Goal: Information Seeking & Learning: Learn about a topic

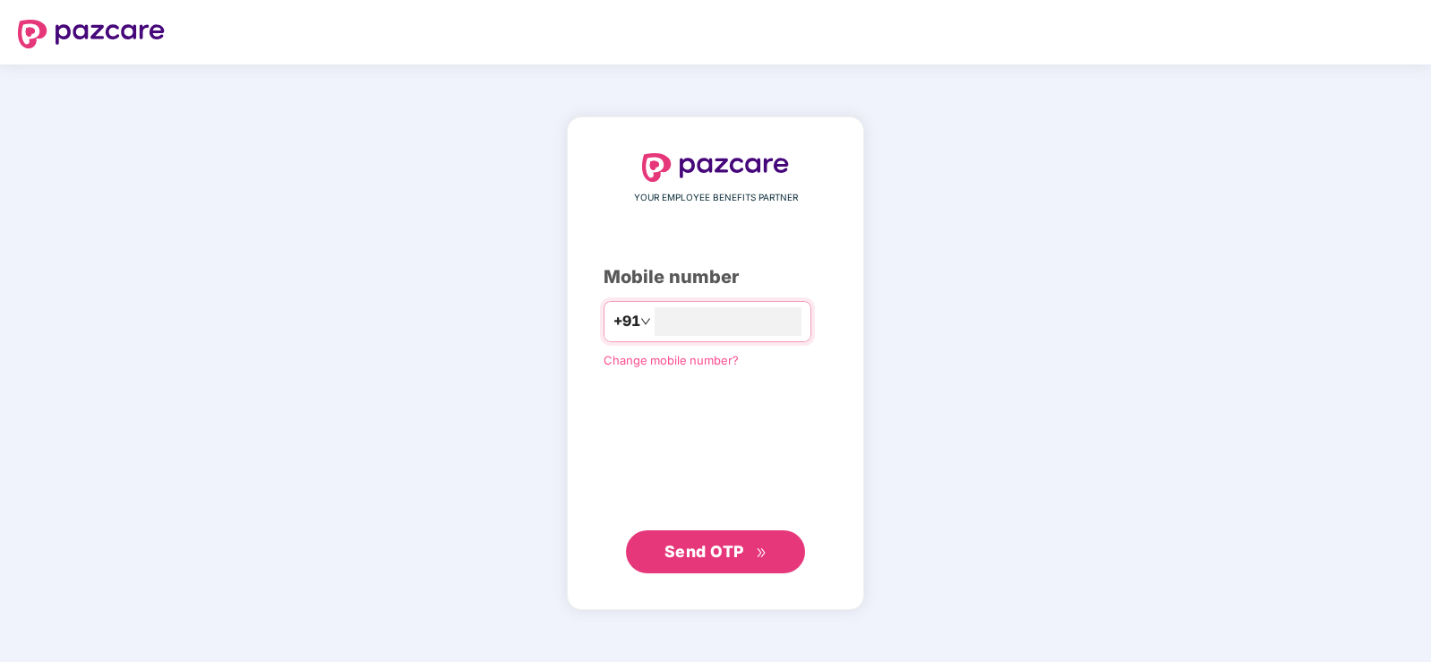
type input "**********"
click at [734, 559] on span "Send OTP" at bounding box center [704, 551] width 80 height 19
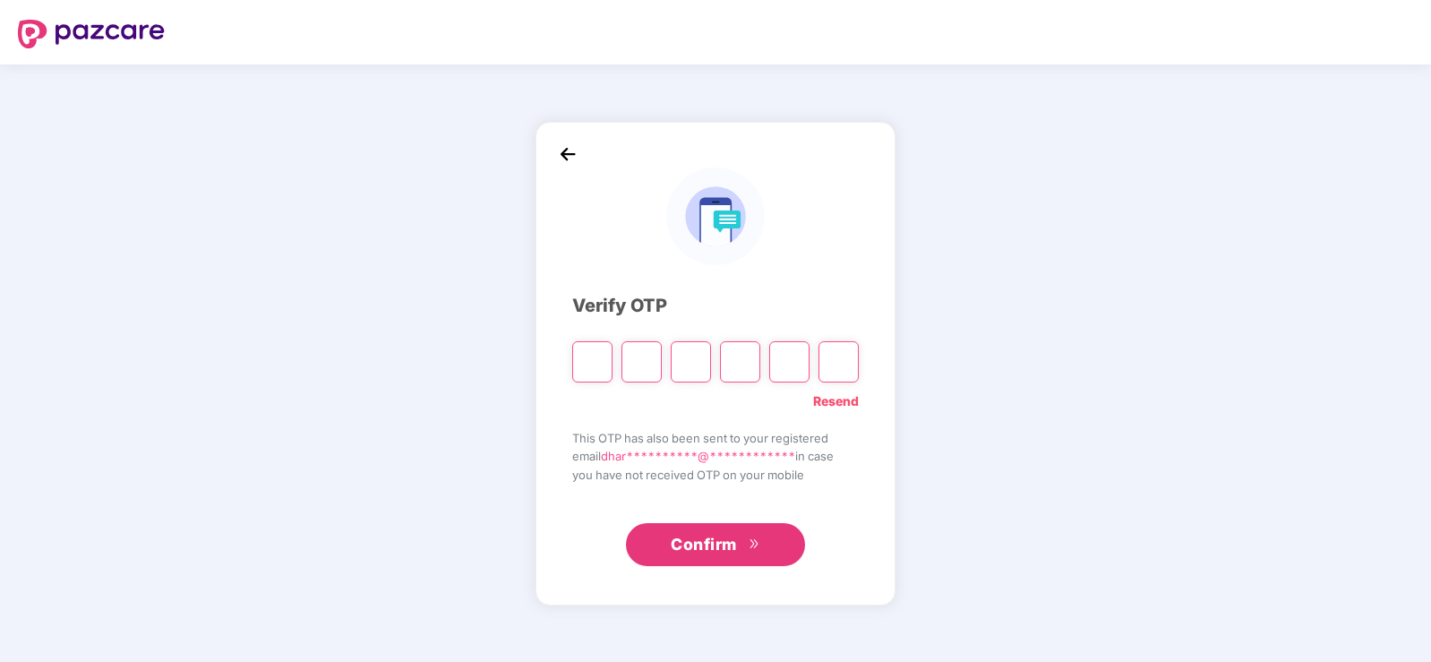
type input "*"
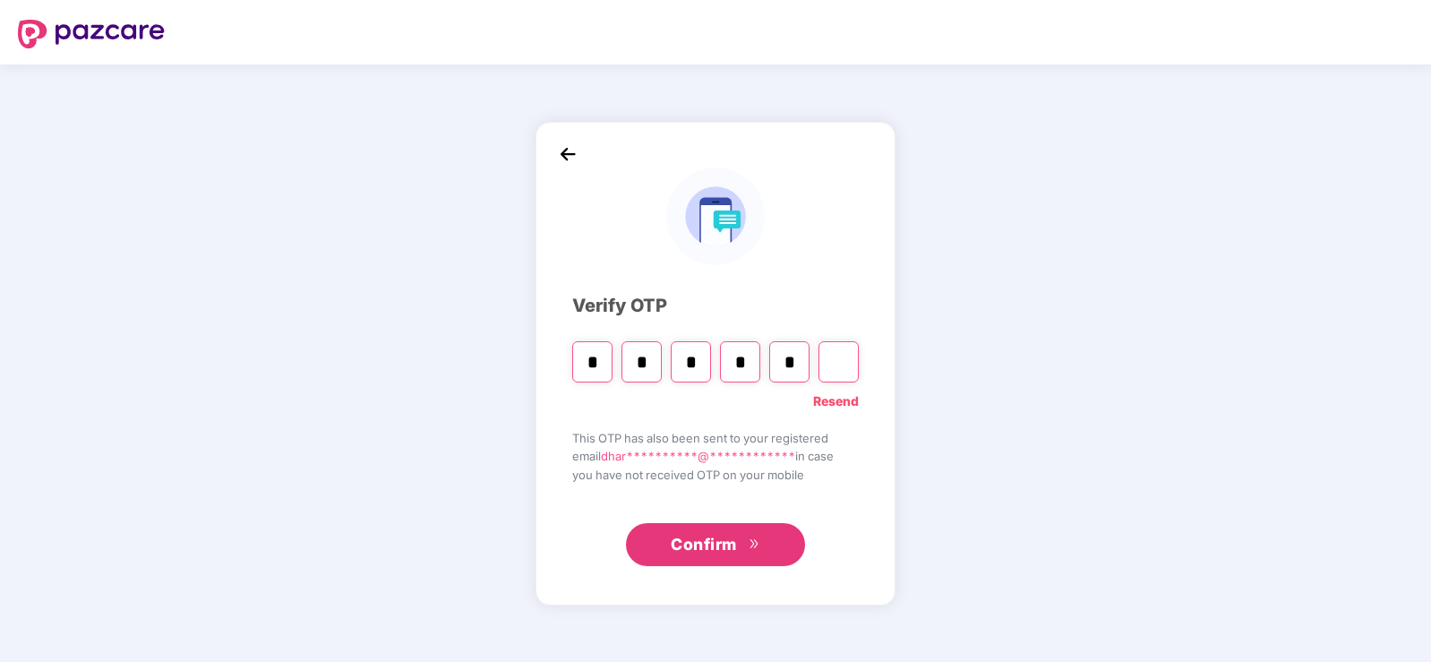
type input "*"
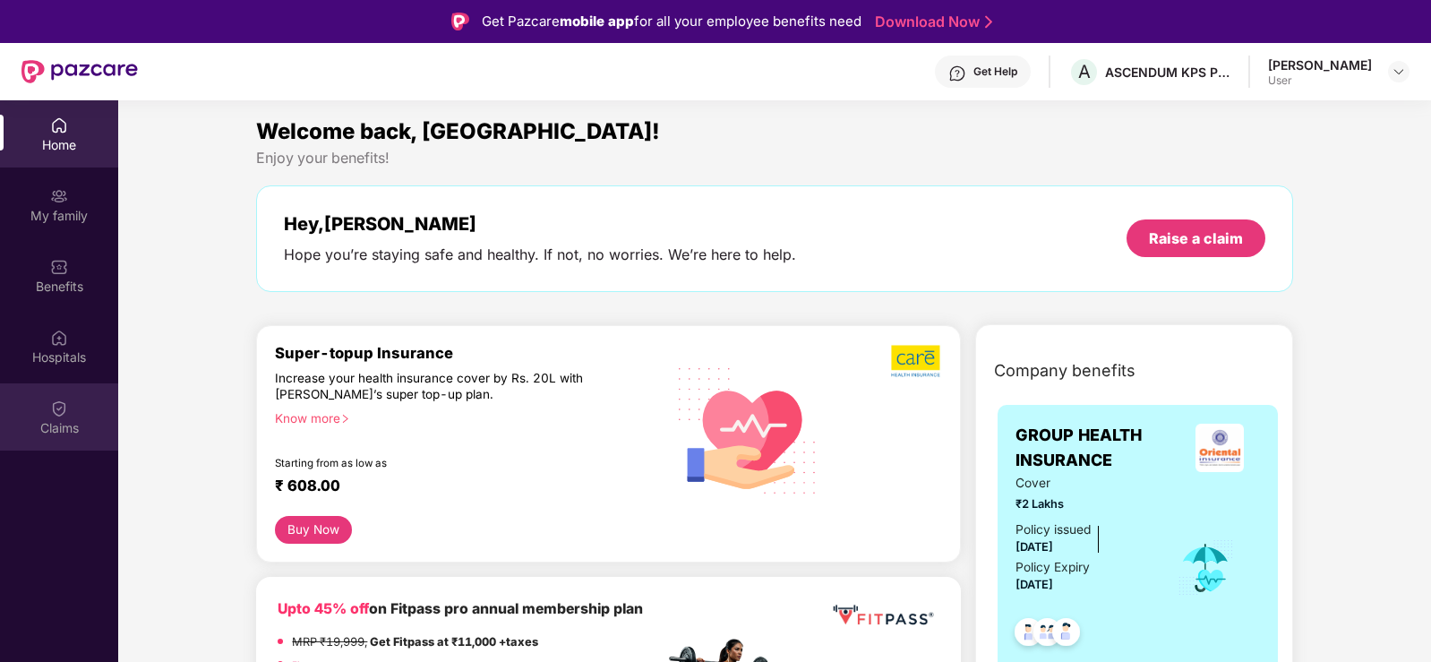
click at [69, 394] on div "Claims" at bounding box center [59, 416] width 118 height 67
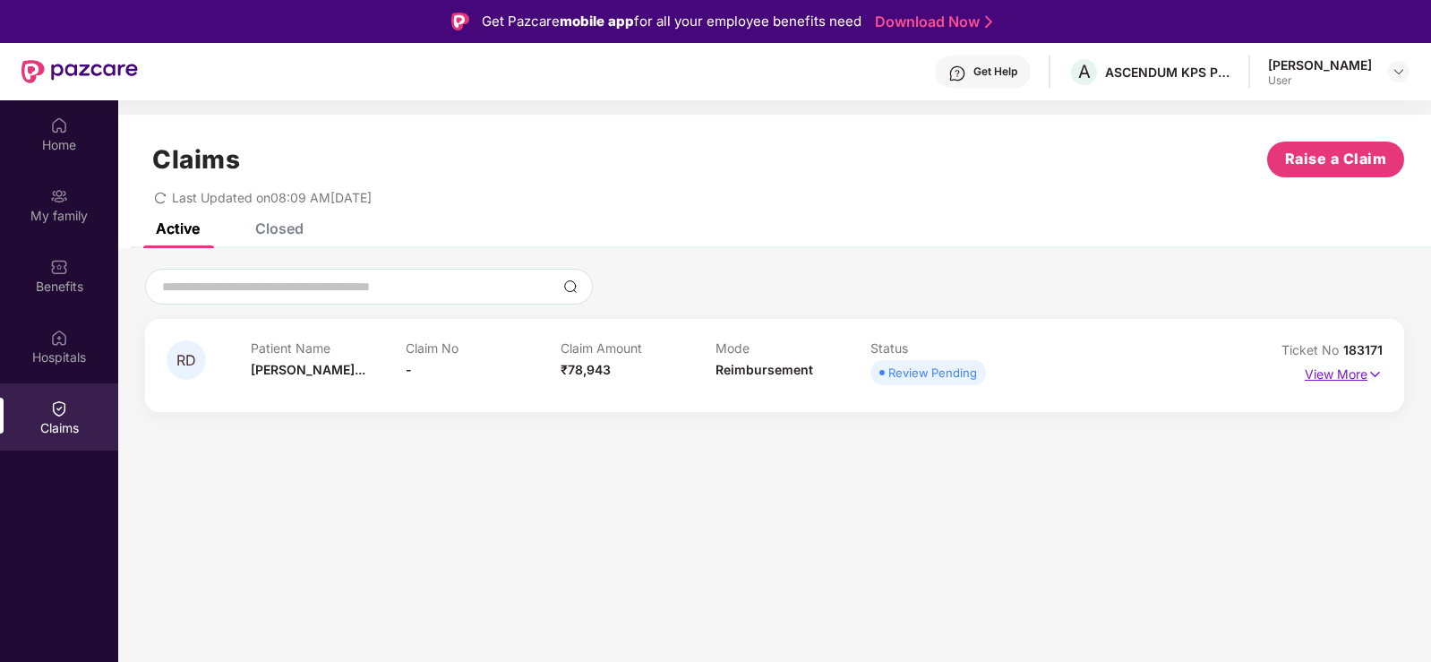
click at [1379, 371] on img at bounding box center [1374, 374] width 15 height 20
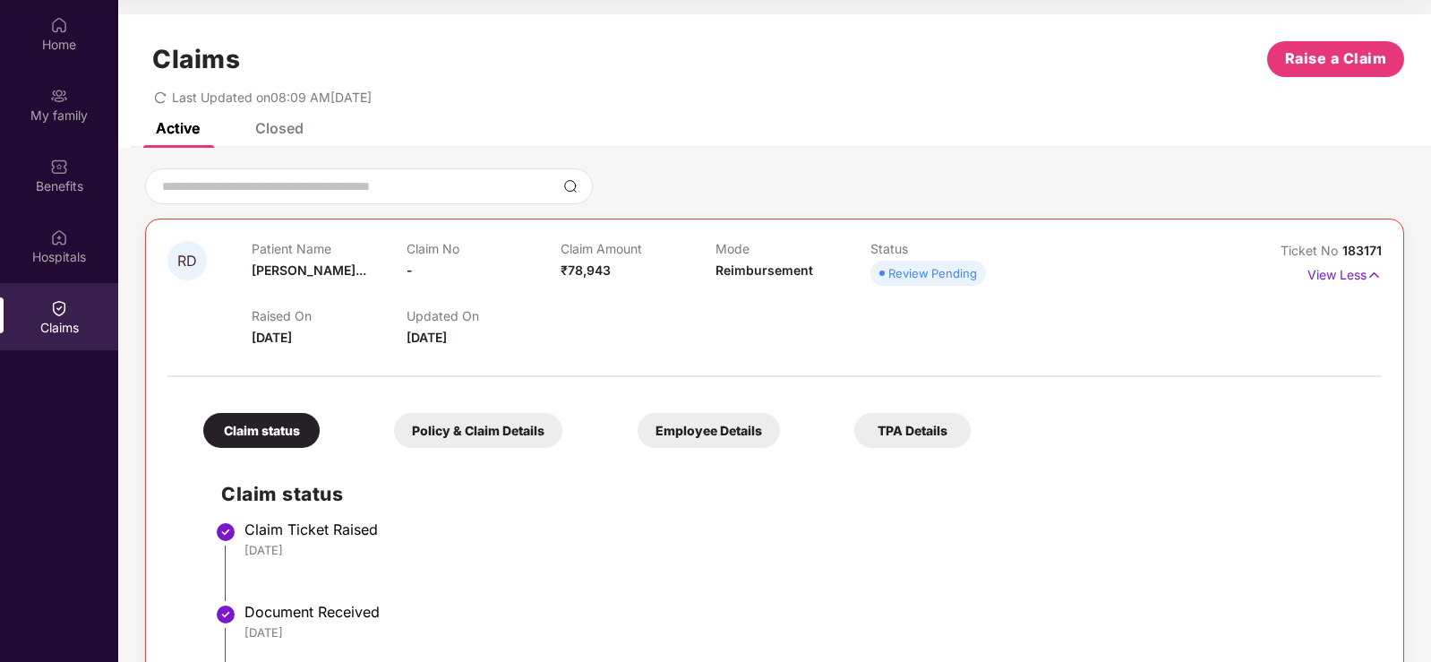
click at [449, 436] on div "Policy & Claim Details" at bounding box center [478, 430] width 168 height 35
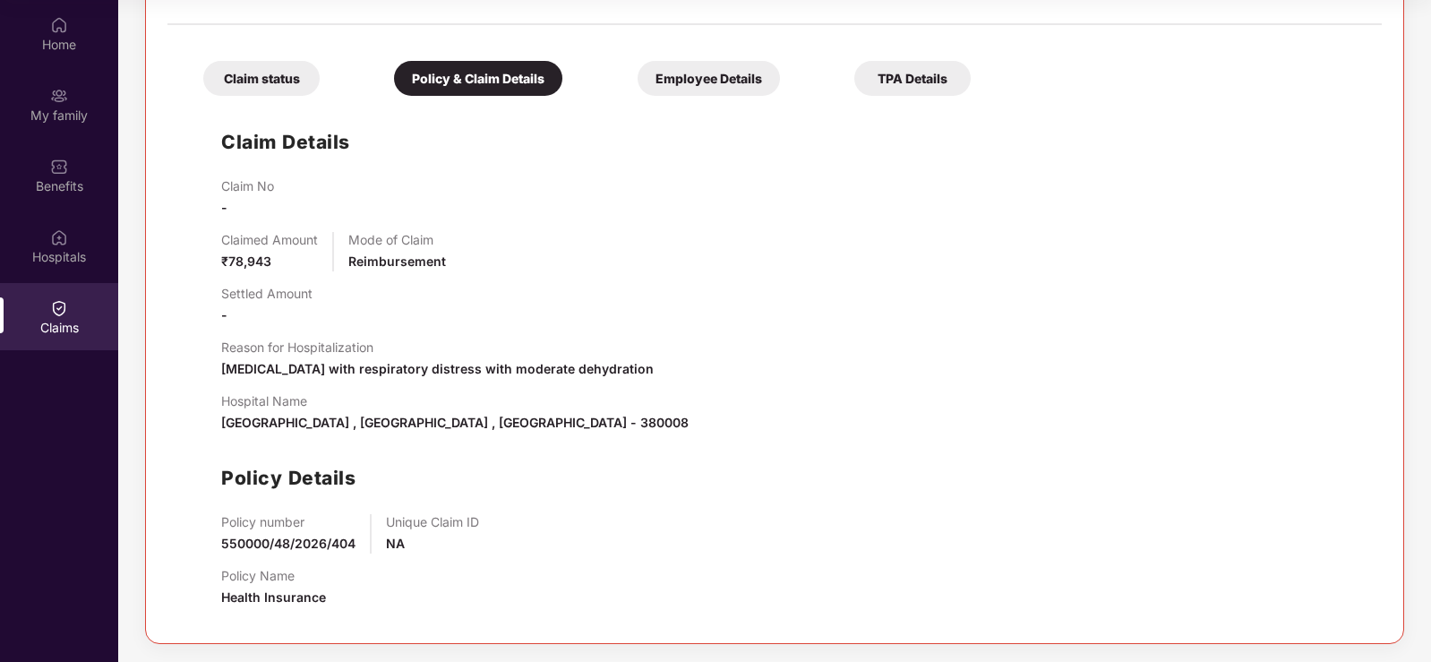
scroll to position [262, 0]
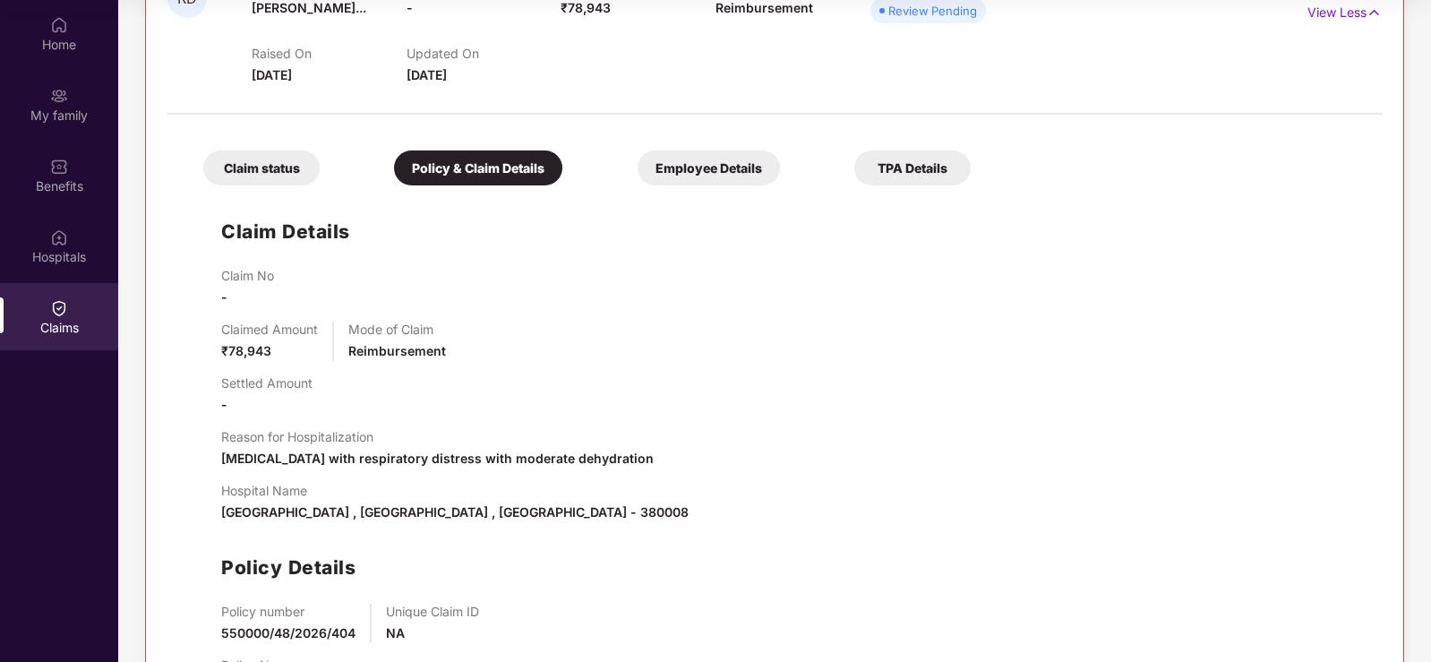
click at [638, 171] on div "Employee Details" at bounding box center [709, 167] width 142 height 35
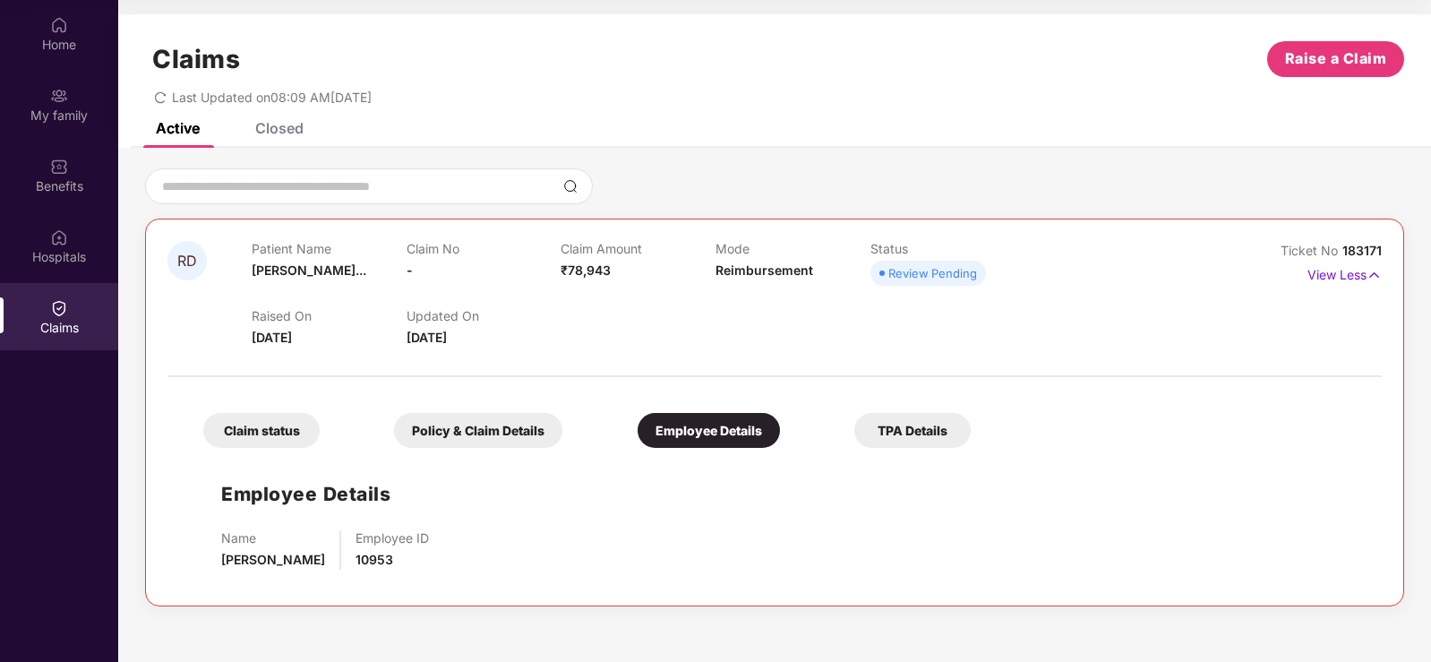
scroll to position [0, 0]
click at [854, 436] on div "TPA Details" at bounding box center [912, 430] width 116 height 35
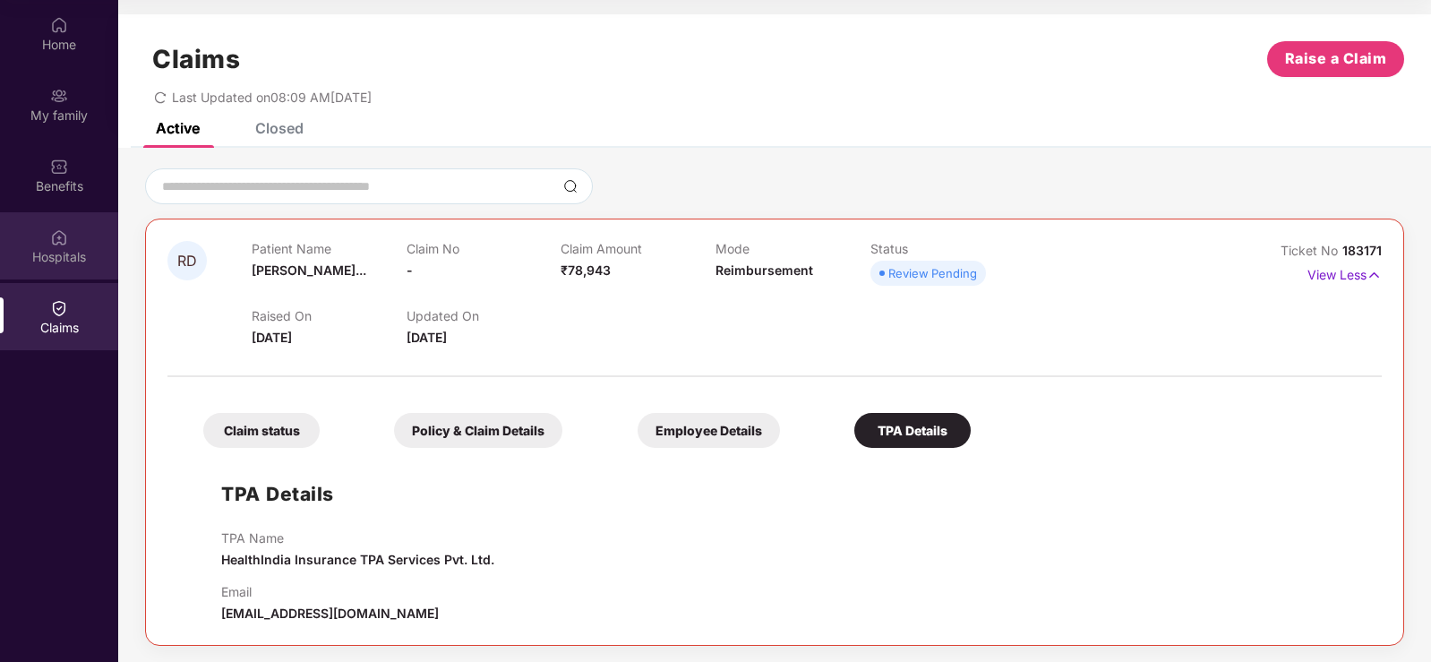
click at [76, 244] on div "Hospitals" at bounding box center [59, 245] width 118 height 67
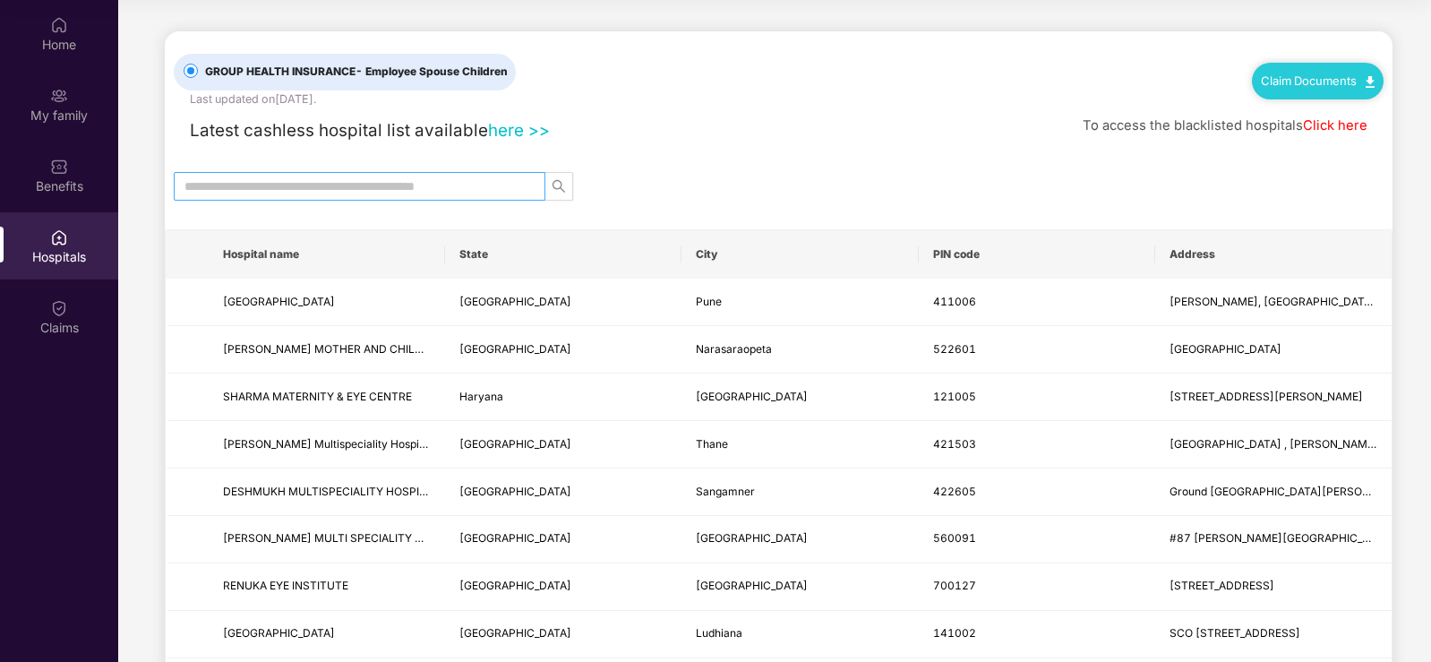
click at [477, 182] on input "text" at bounding box center [352, 186] width 336 height 20
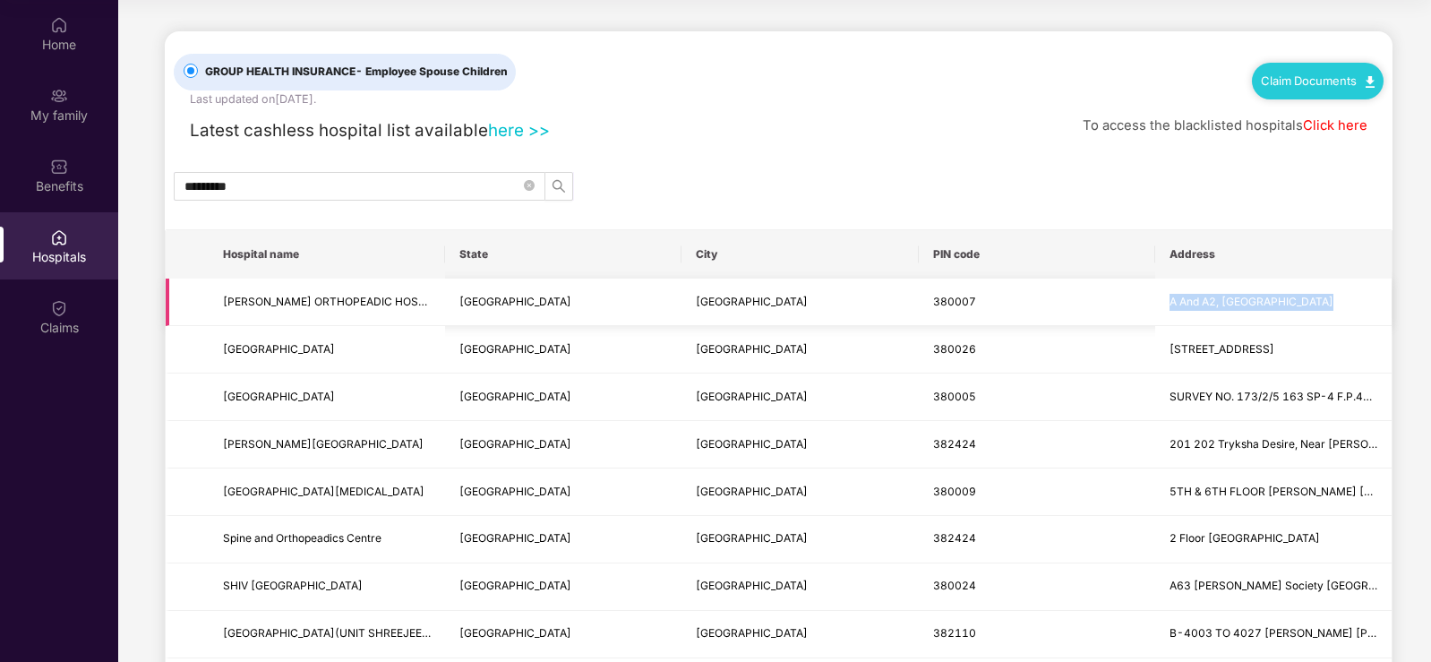
drag, startPoint x: 1169, startPoint y: 304, endPoint x: 1360, endPoint y: 305, distance: 191.6
click at [1360, 305] on span "A And A2, [GEOGRAPHIC_DATA]" at bounding box center [1273, 302] width 208 height 17
copy span "A And A2, [GEOGRAPHIC_DATA]"
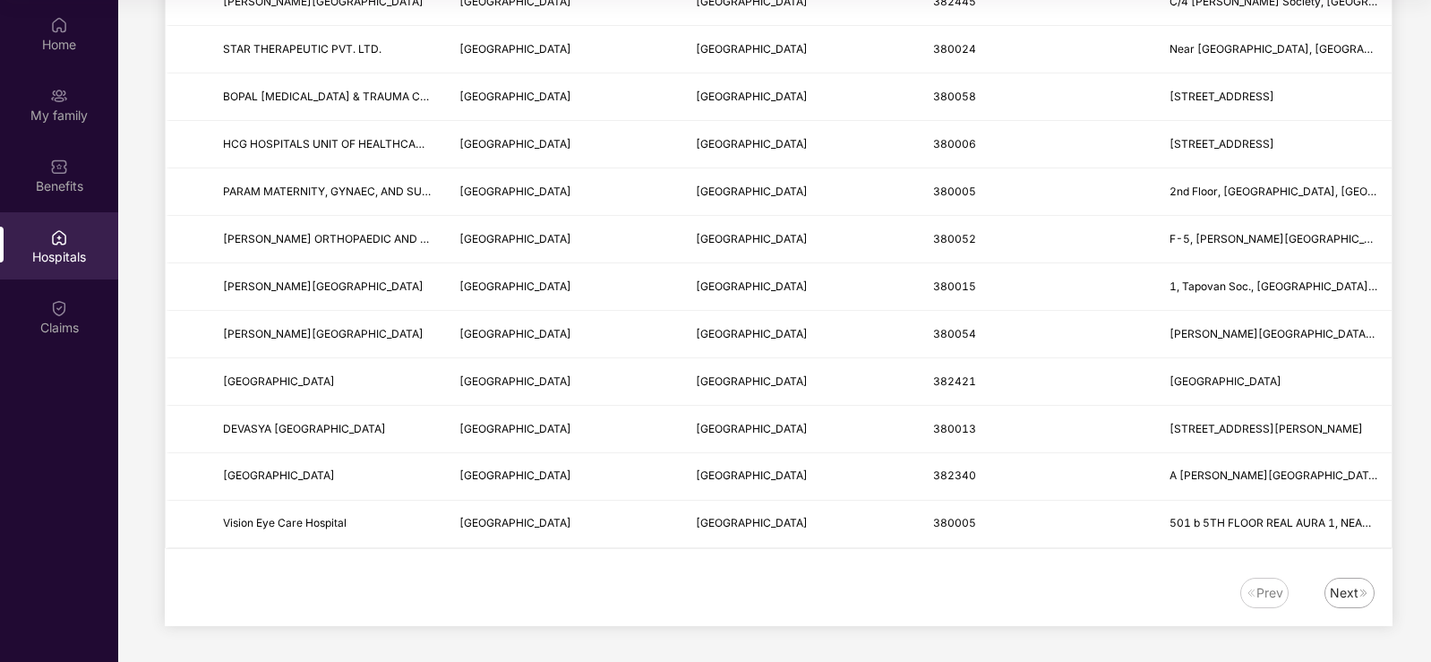
scroll to position [2191, 0]
click at [1350, 588] on div "Next" at bounding box center [1344, 593] width 29 height 20
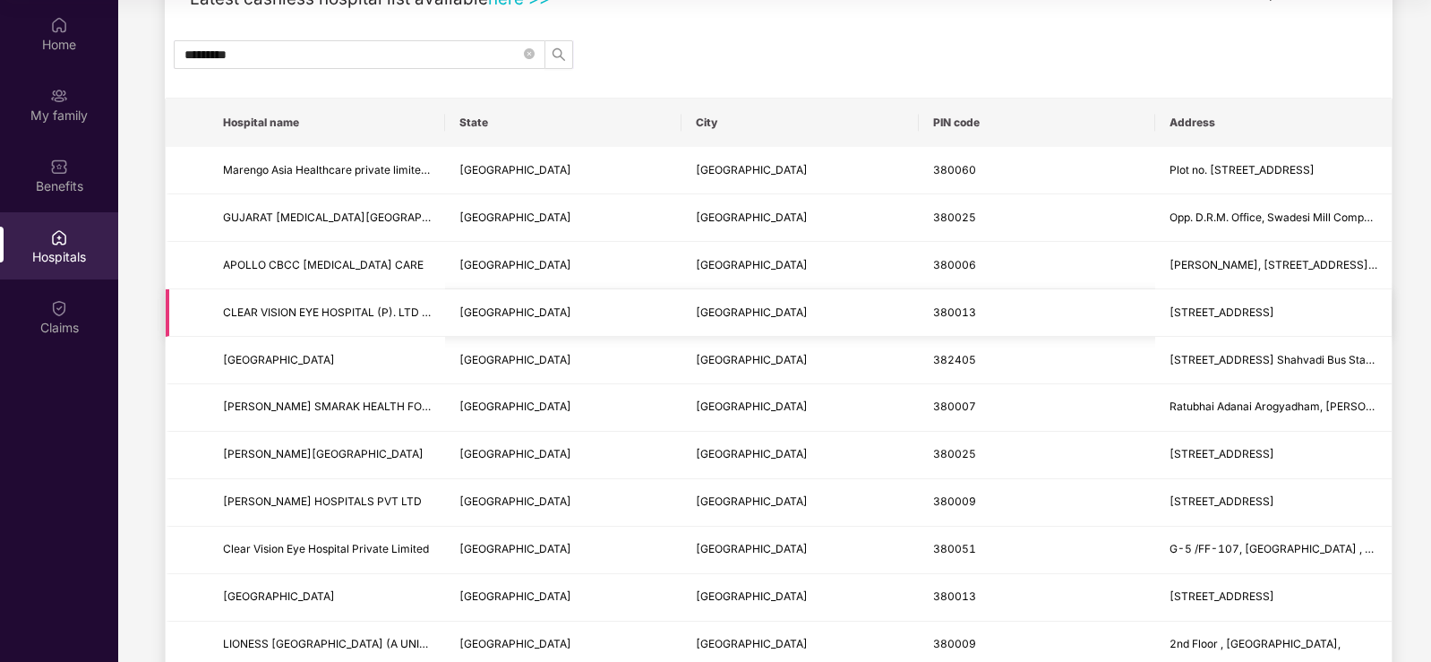
scroll to position [0, 0]
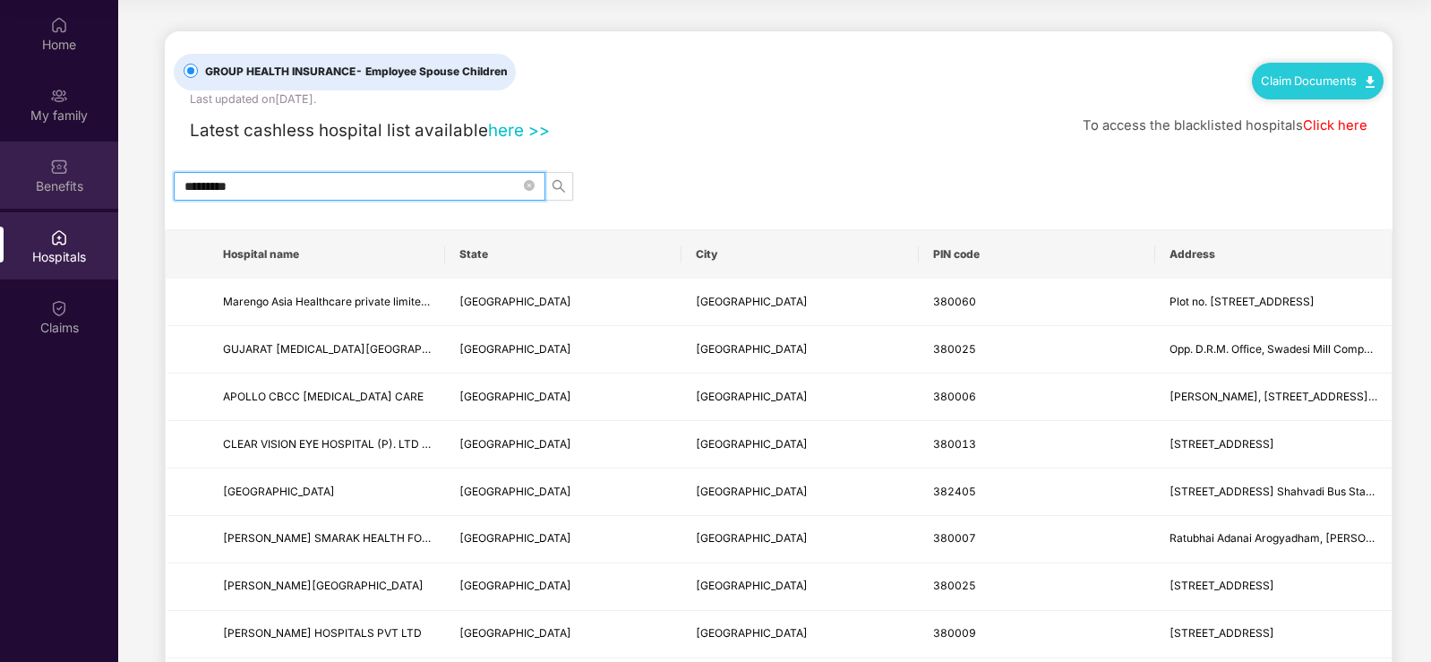
drag, startPoint x: 253, startPoint y: 174, endPoint x: 70, endPoint y: 146, distance: 185.6
click at [74, 147] on div "Home My family Benefits Hospitals Claims GROUP HEALTH INSURANCE - Employee Spou…" at bounding box center [715, 331] width 1431 height 662
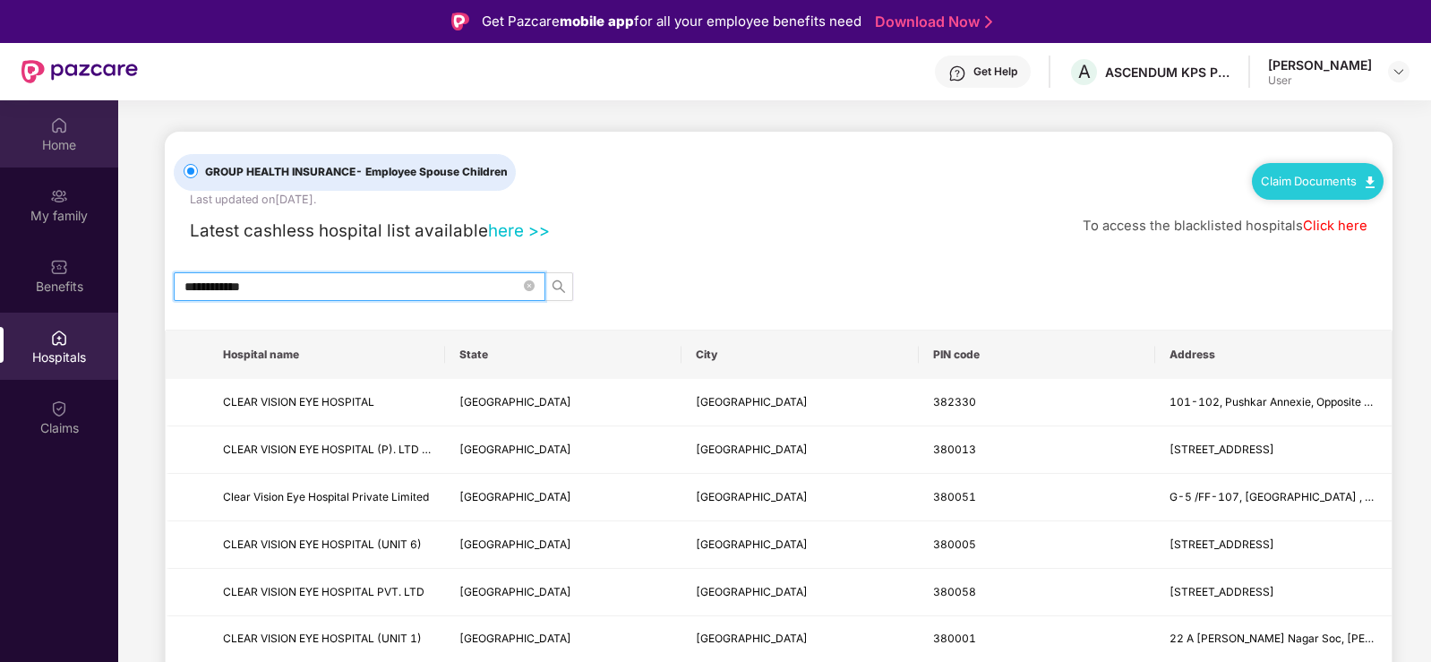
type input "**********"
click at [65, 129] on img at bounding box center [59, 125] width 18 height 18
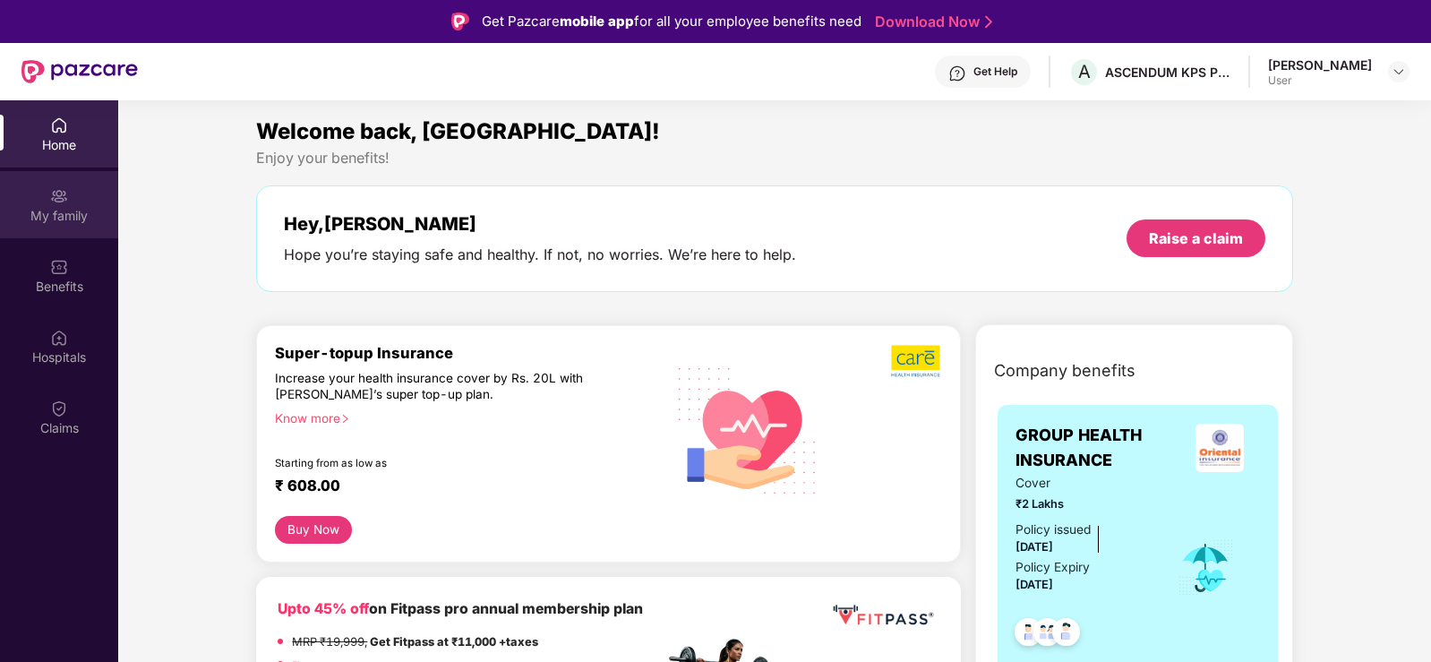
click at [64, 222] on div "My family" at bounding box center [59, 216] width 118 height 18
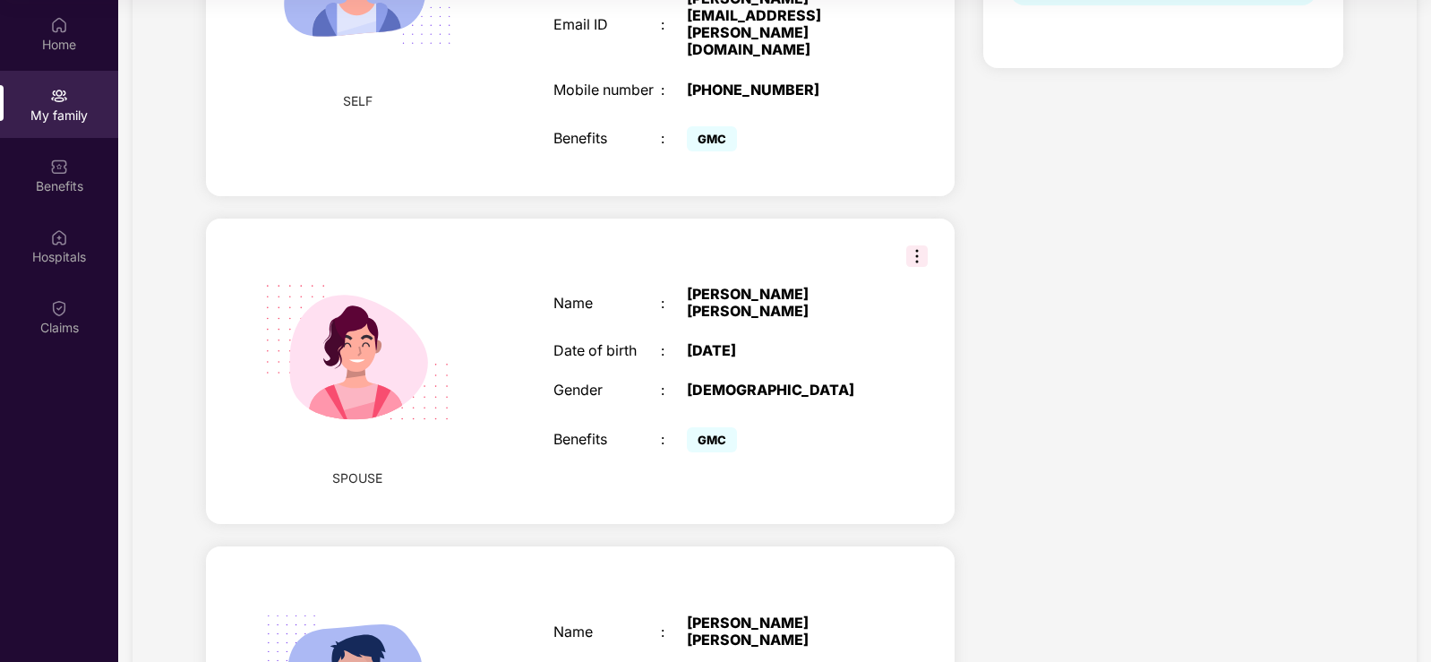
scroll to position [396, 0]
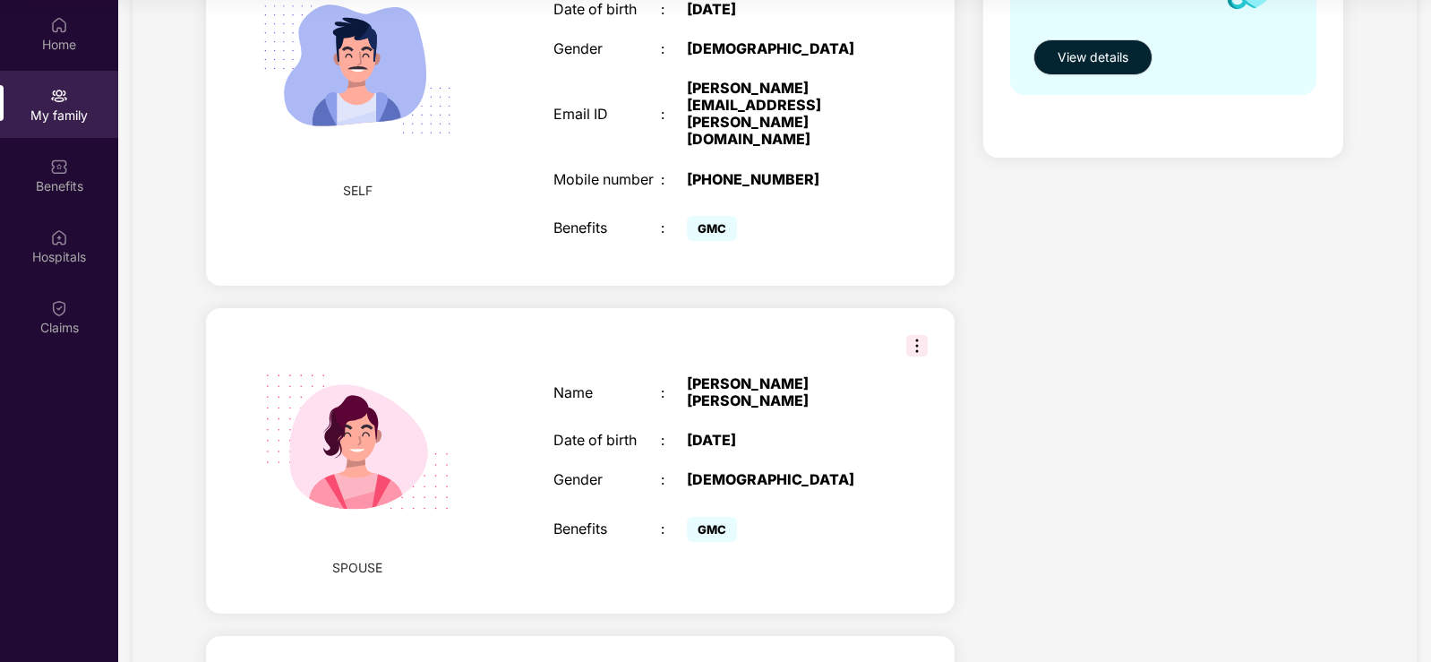
click at [906, 354] on img at bounding box center [916, 345] width 21 height 21
click at [1055, 330] on div "Health Cover cover ₹2 Lakhs Policy issued [DATE] Policy Expiry [DATE] Enabled f…" at bounding box center [1163, 340] width 389 height 1248
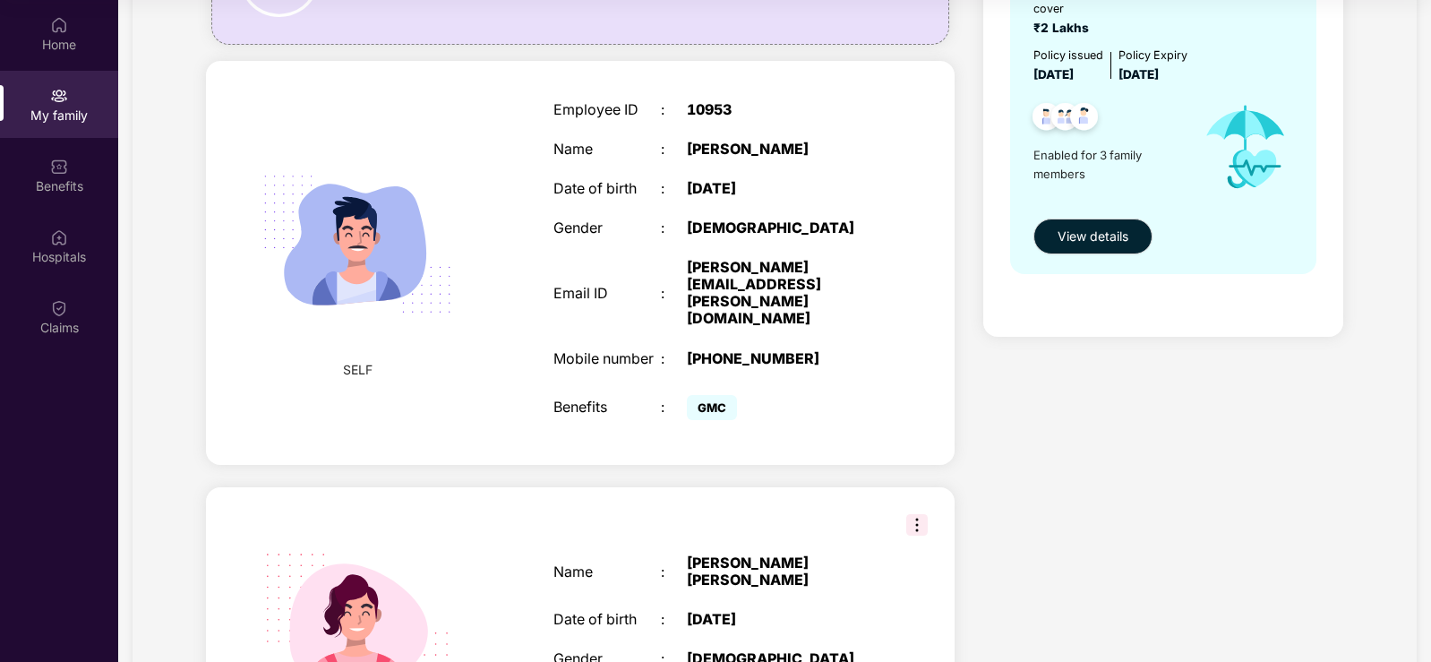
scroll to position [0, 0]
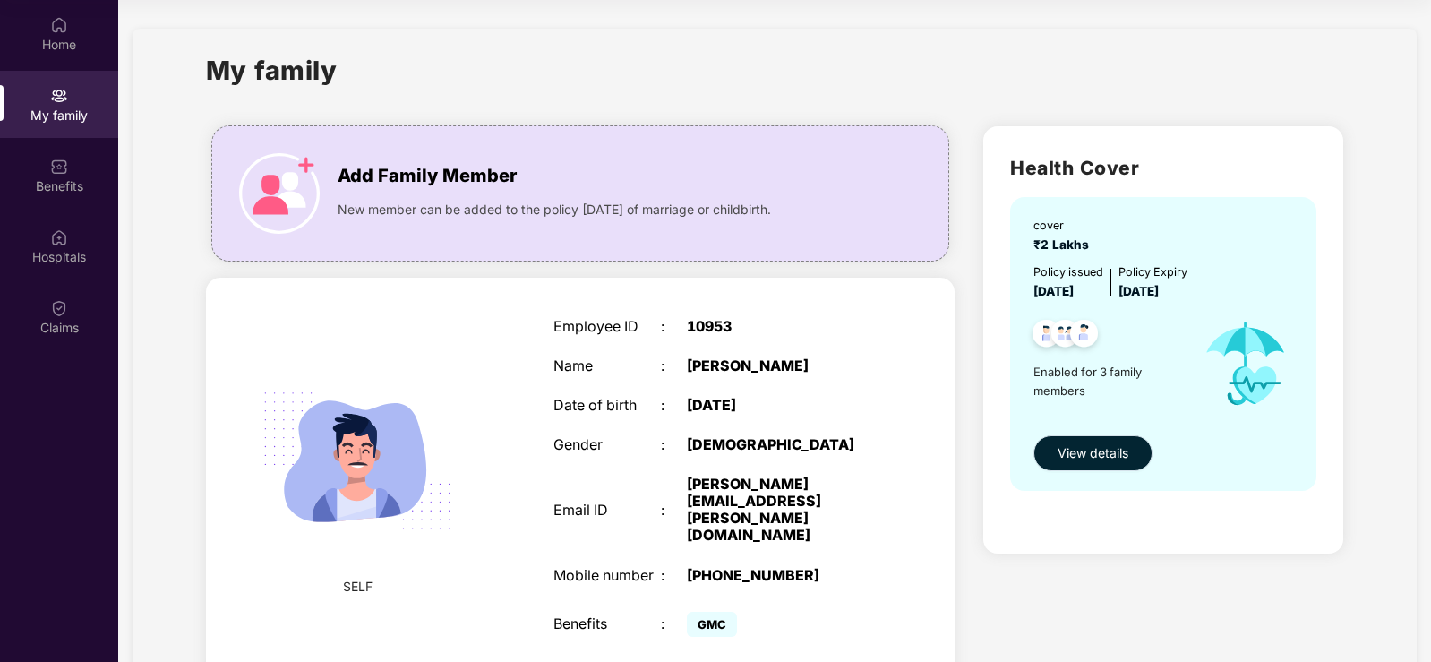
click at [1111, 444] on button "View details" at bounding box center [1092, 453] width 119 height 36
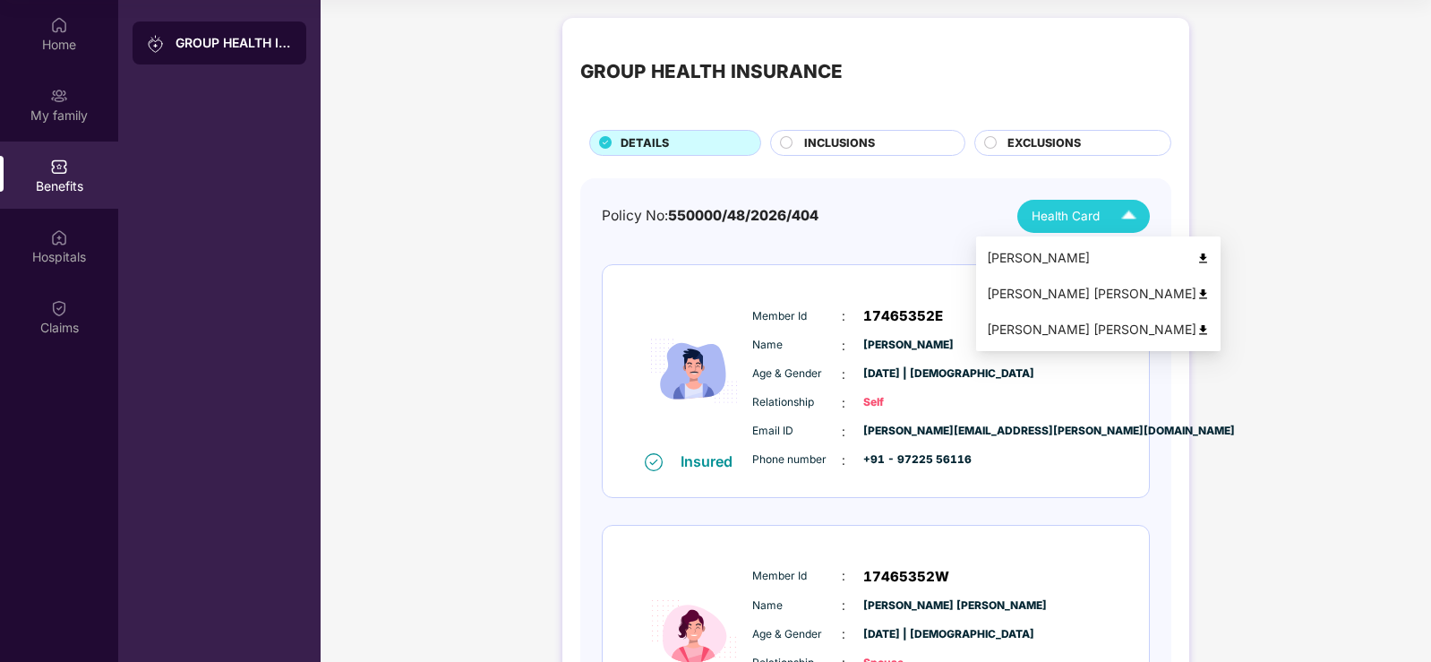
click at [1129, 210] on img at bounding box center [1128, 216] width 31 height 31
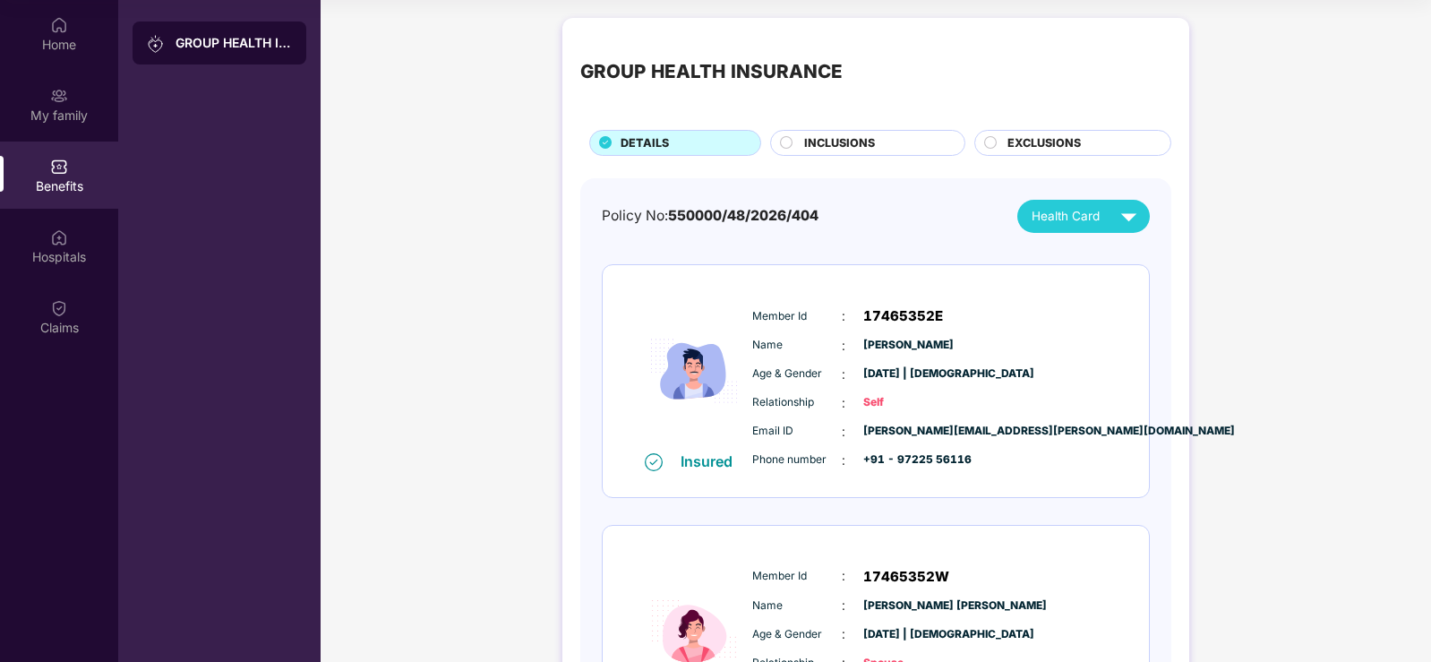
click at [1288, 176] on div "GROUP HEALTH INSURANCE DETAILS INCLUSIONS EXCLUSIONS Policy No: 550000/48/2026/…" at bounding box center [876, 569] width 1110 height 1120
click at [958, 141] on div "INCLUSIONS" at bounding box center [867, 143] width 194 height 26
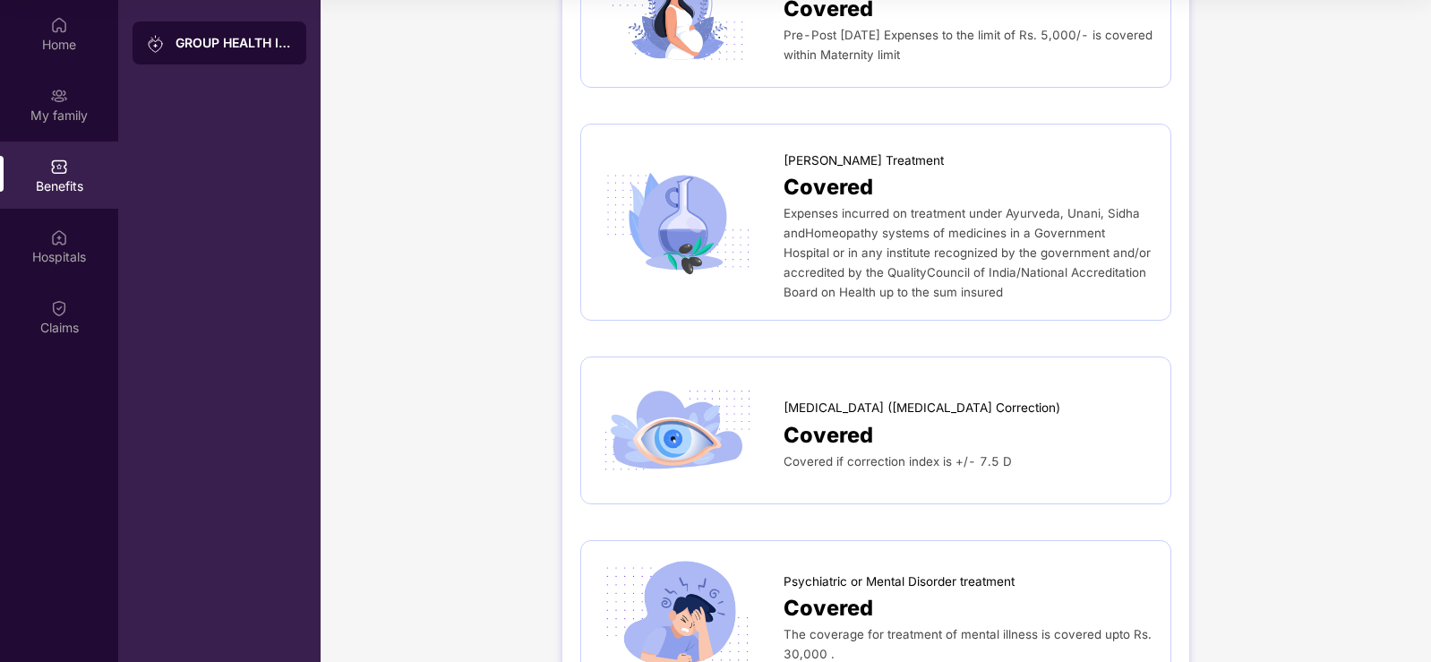
scroll to position [2776, 0]
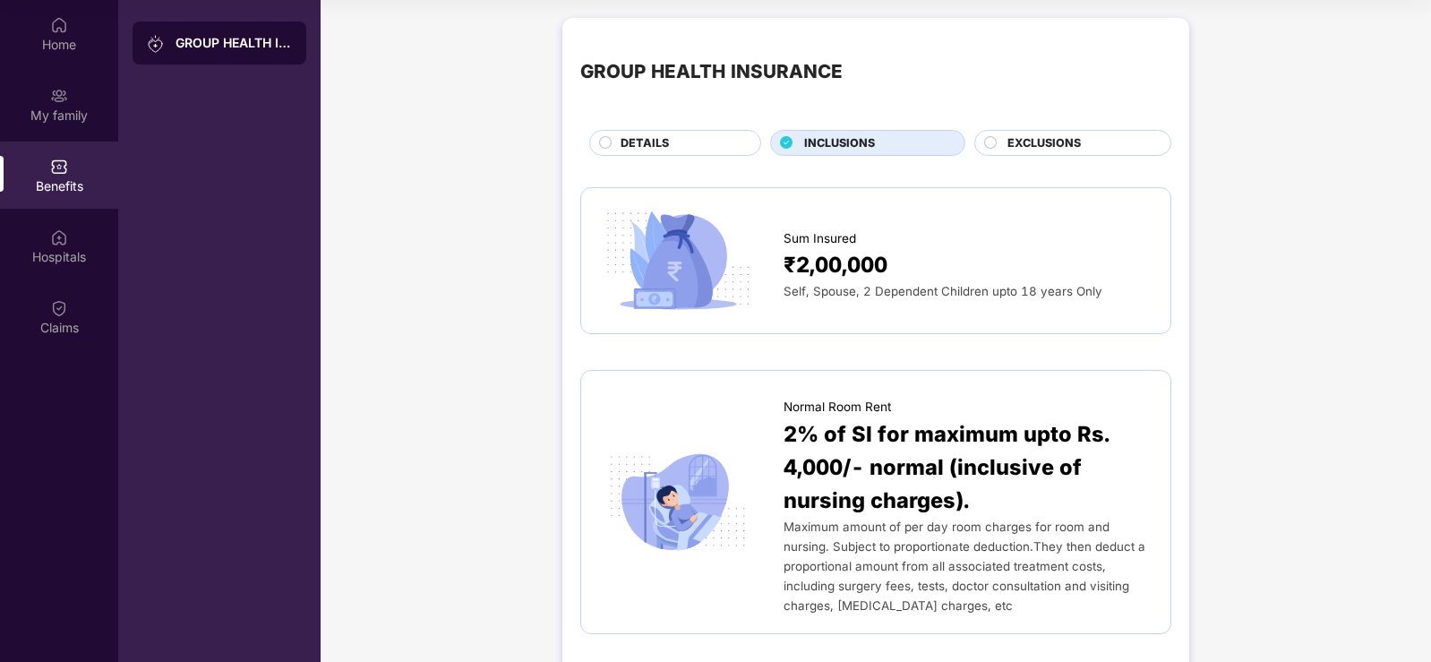
click at [1095, 144] on div "EXCLUSIONS" at bounding box center [1079, 144] width 163 height 21
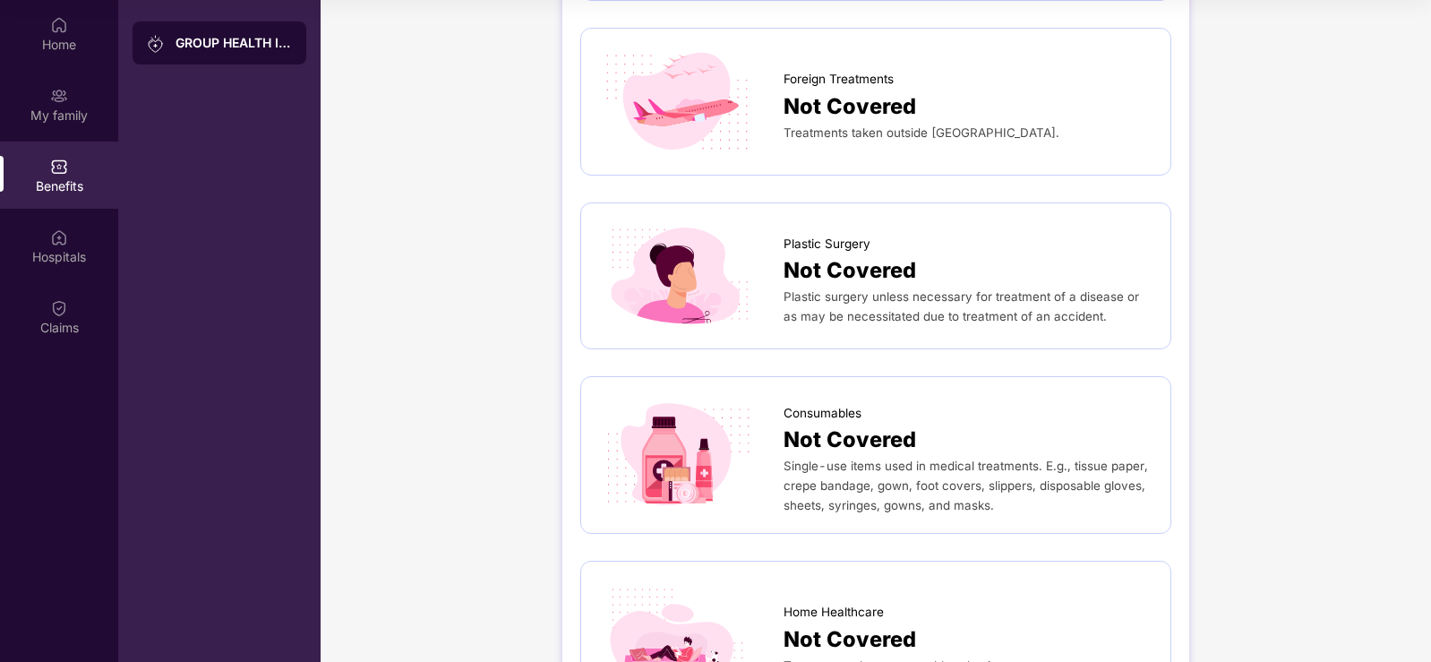
scroll to position [973, 0]
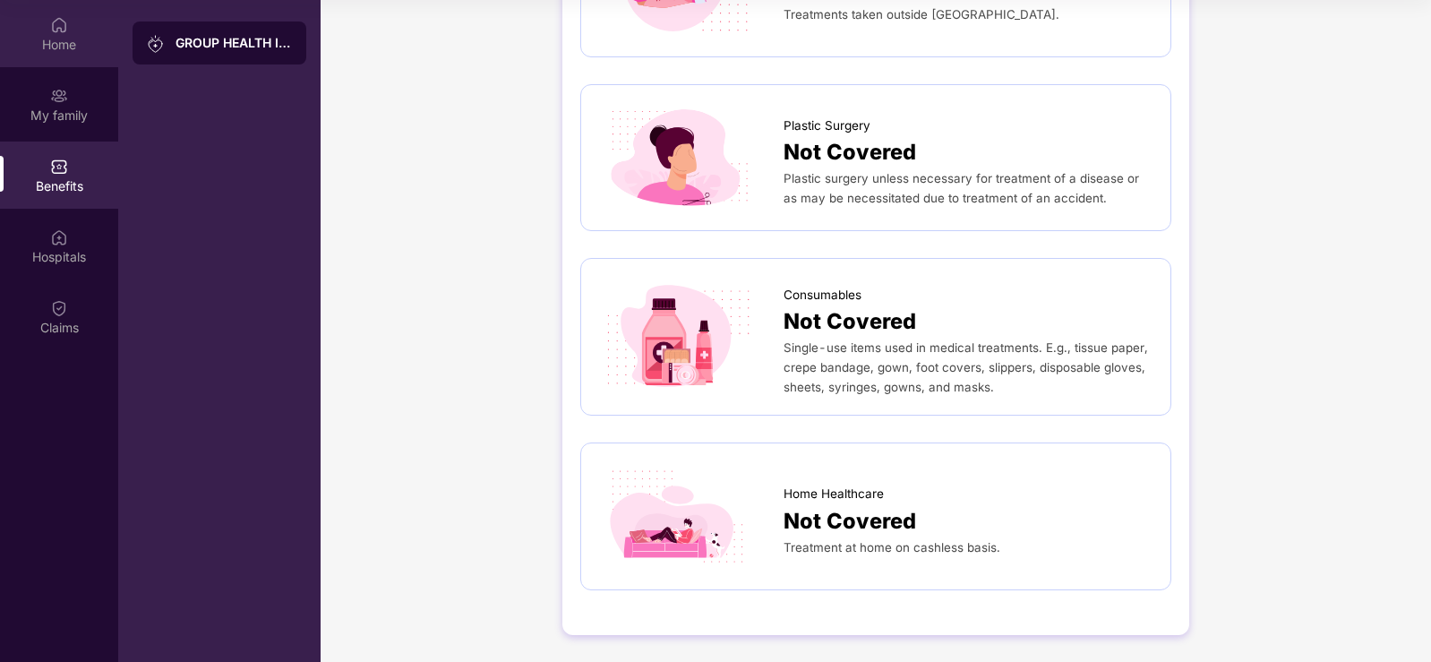
click at [63, 47] on div "Home" at bounding box center [59, 44] width 118 height 18
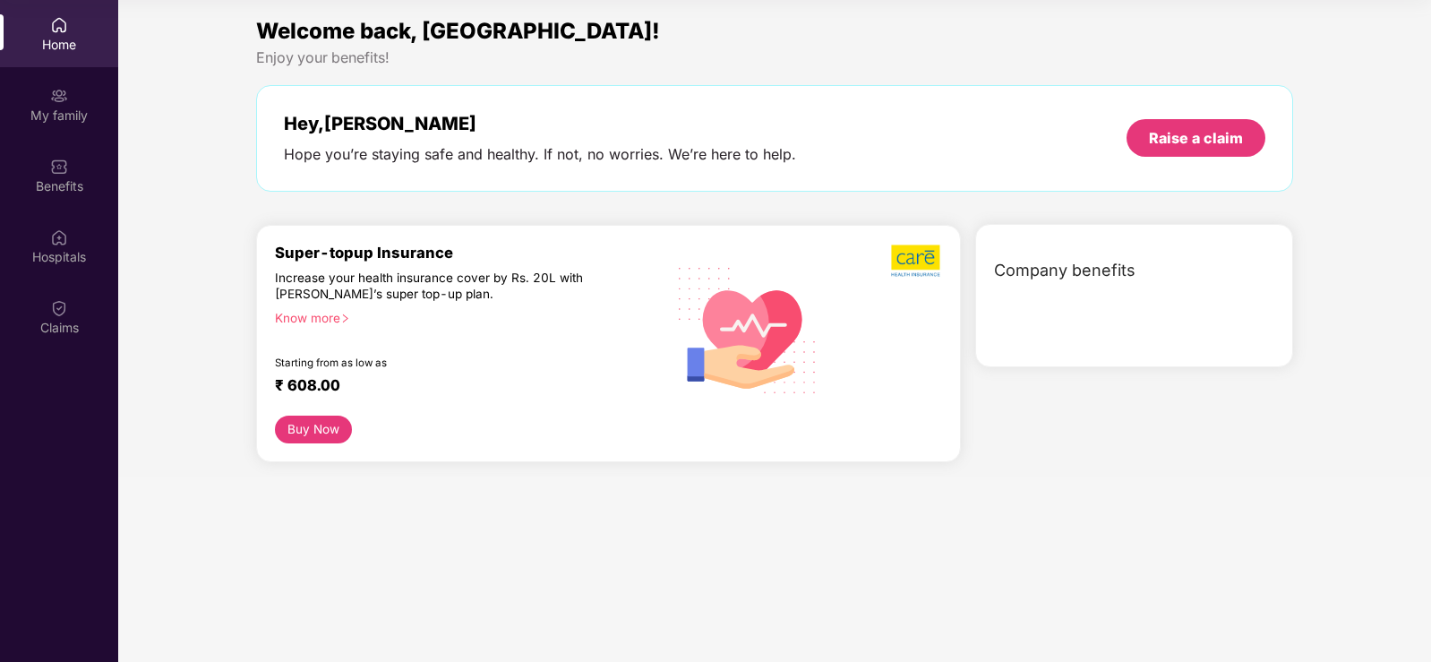
scroll to position [0, 0]
